Goal: Task Accomplishment & Management: Use online tool/utility

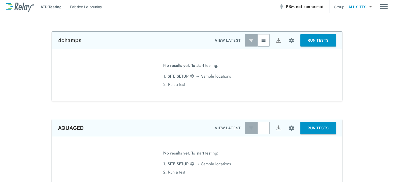
type input "**********"
type input "**"
type input "*****"
click at [9, 7] on img at bounding box center [20, 6] width 28 height 11
